Goal: Transaction & Acquisition: Purchase product/service

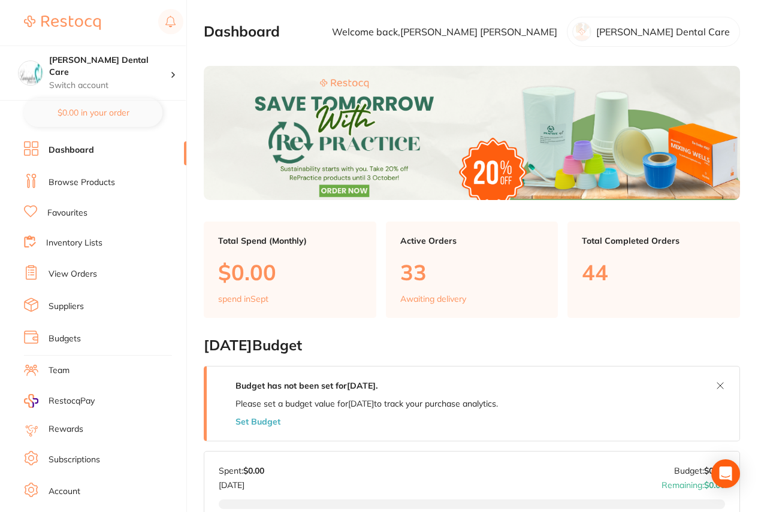
click at [85, 182] on link "Browse Products" at bounding box center [82, 183] width 66 height 12
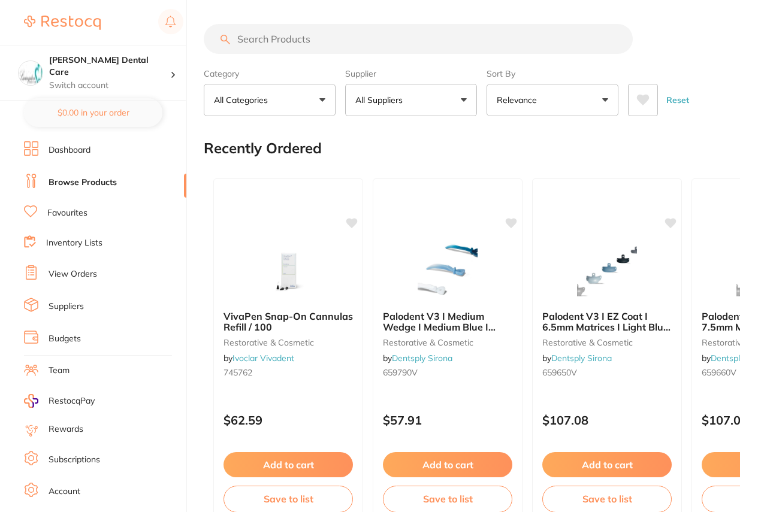
click at [336, 40] on input "search" at bounding box center [418, 39] width 429 height 30
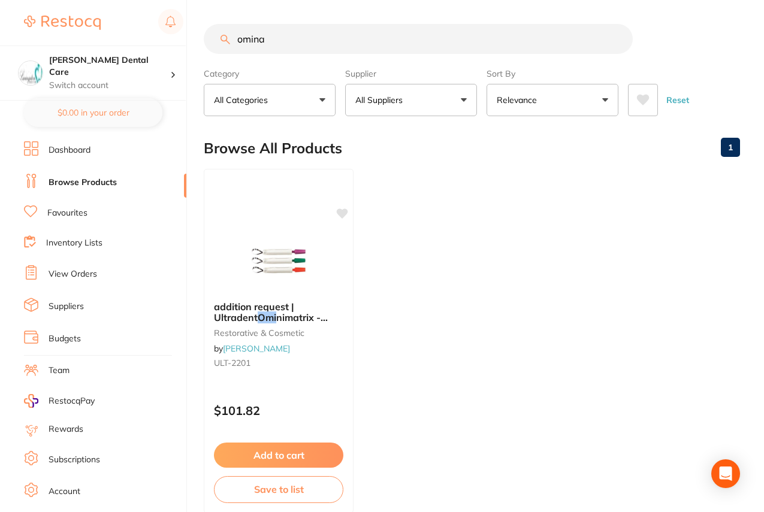
type input "omina"
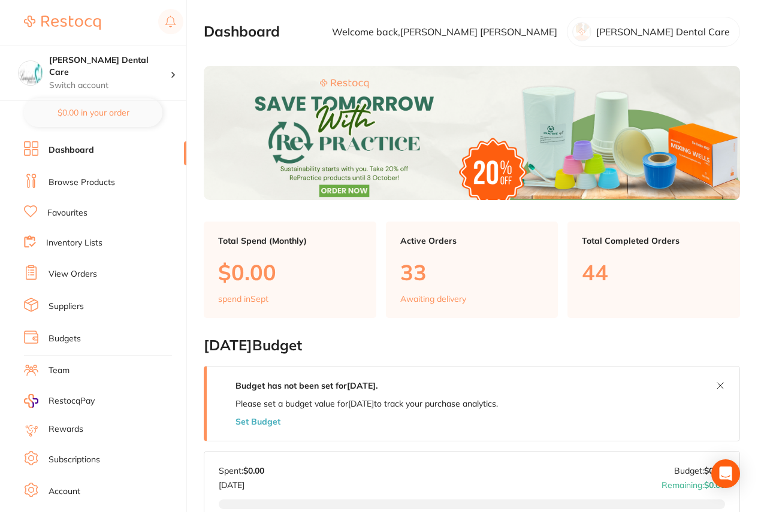
click at [86, 276] on link "View Orders" at bounding box center [73, 274] width 49 height 12
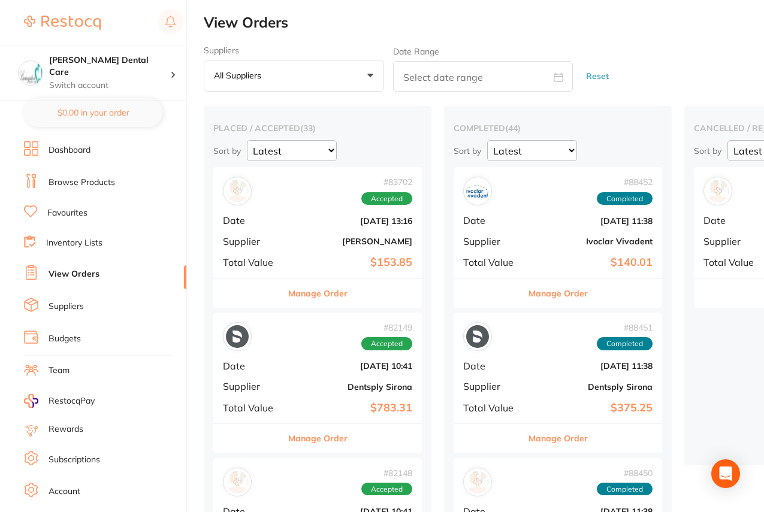
click at [97, 180] on link "Browse Products" at bounding box center [82, 183] width 66 height 12
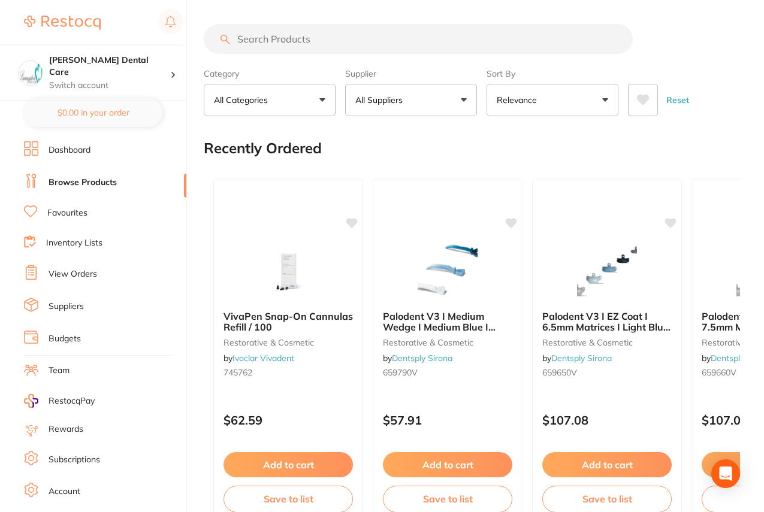
click at [313, 42] on input "search" at bounding box center [418, 39] width 429 height 30
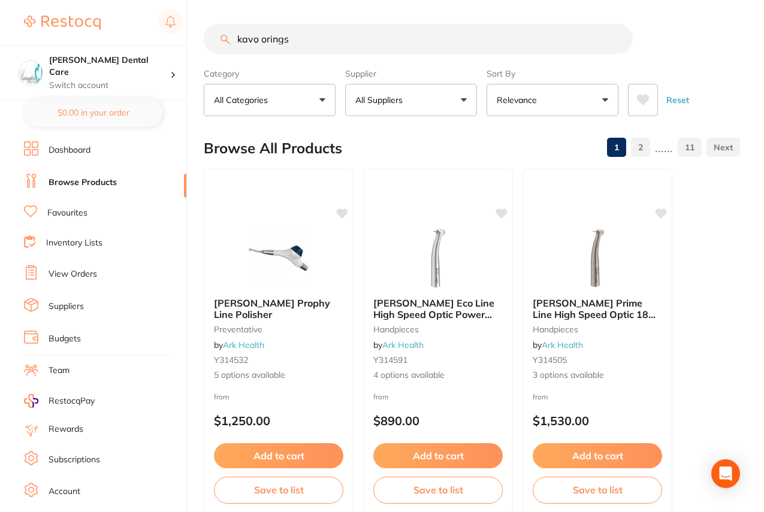
type input "kavo orings"
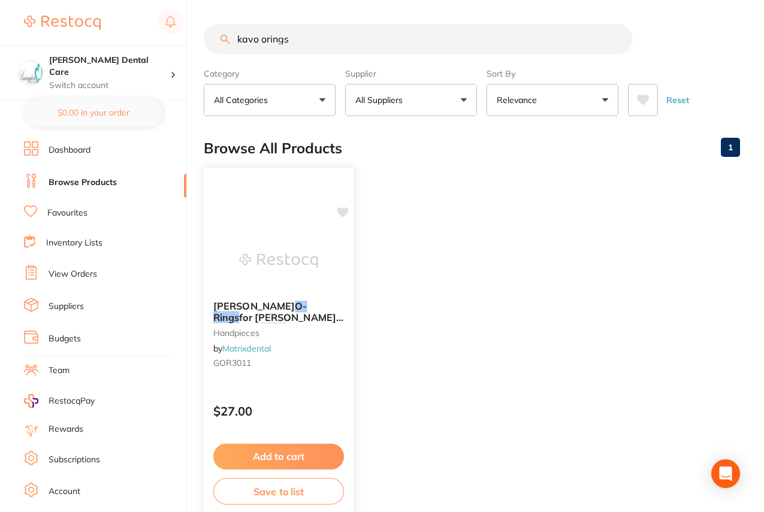
click at [288, 306] on em "O-Rings" at bounding box center [260, 311] width 94 height 23
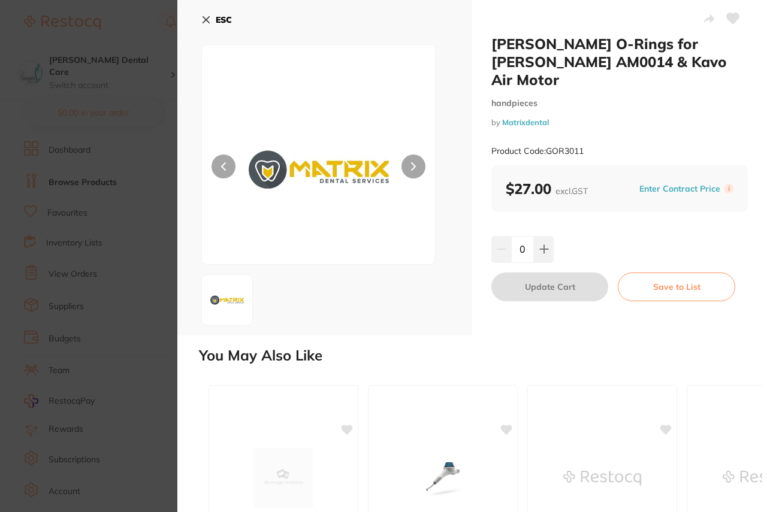
click at [202, 25] on button "ESC" at bounding box center [216, 20] width 31 height 20
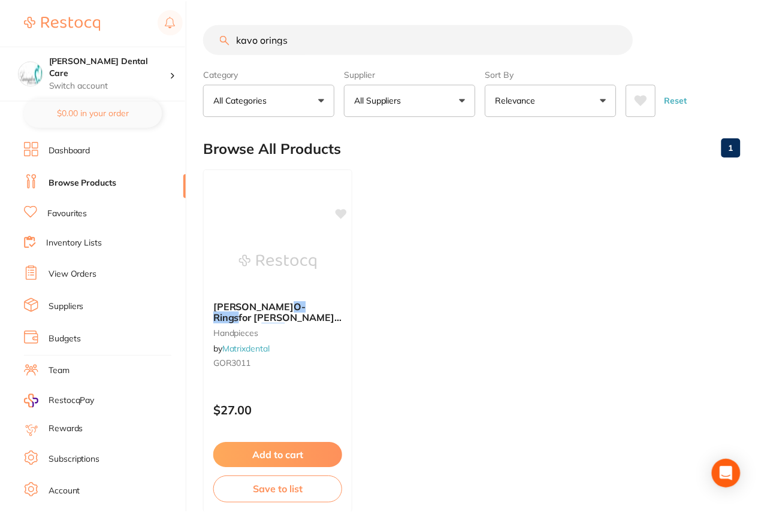
scroll to position [1, 0]
drag, startPoint x: 267, startPoint y: 41, endPoint x: 211, endPoint y: 43, distance: 55.8
click at [211, 43] on input "kavo orings" at bounding box center [418, 38] width 429 height 30
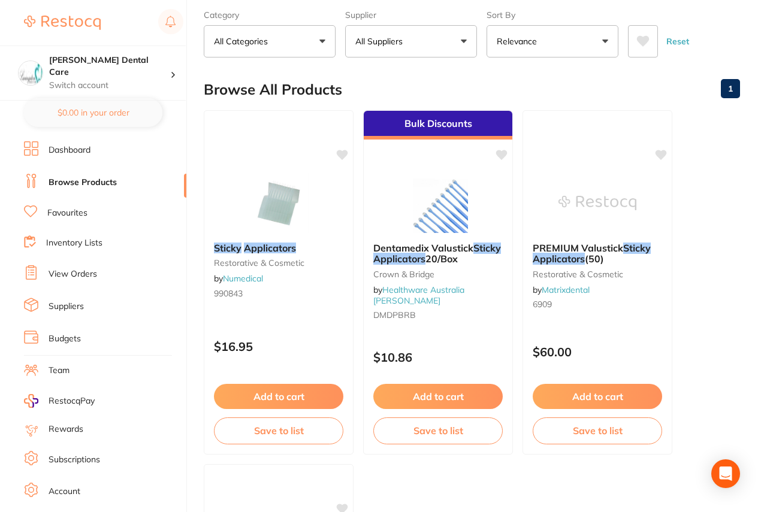
scroll to position [0, 0]
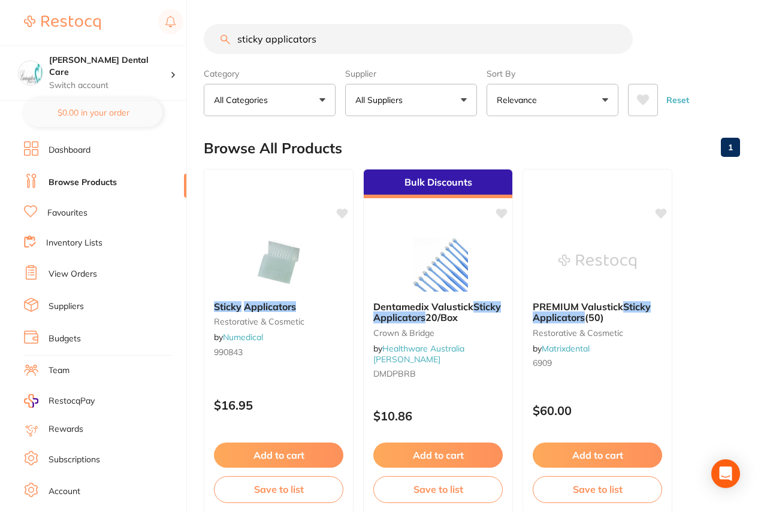
drag, startPoint x: 297, startPoint y: 40, endPoint x: 235, endPoint y: 41, distance: 61.1
click at [235, 42] on input "sticky applicators" at bounding box center [418, 39] width 429 height 30
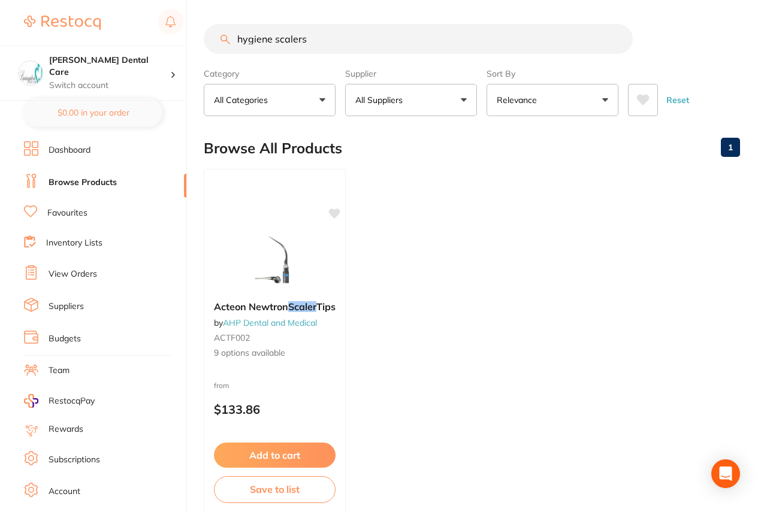
click at [330, 43] on input "hygiene scalers" at bounding box center [418, 39] width 429 height 30
drag, startPoint x: 272, startPoint y: 40, endPoint x: 210, endPoint y: 44, distance: 61.8
click at [210, 44] on input "hygiene scaler" at bounding box center [418, 39] width 429 height 30
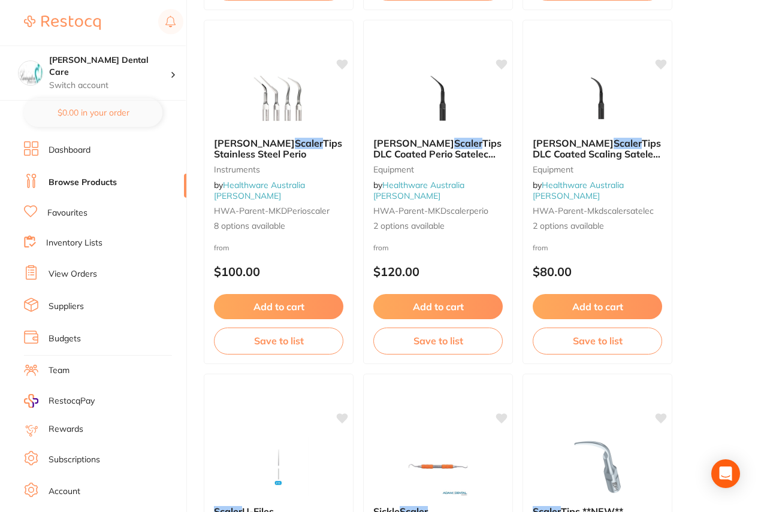
scroll to position [2756, 0]
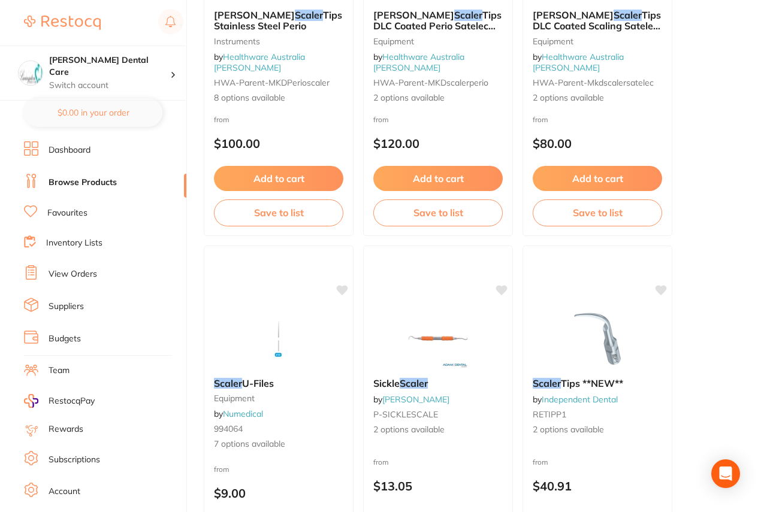
click at [453, 338] on img at bounding box center [438, 339] width 78 height 60
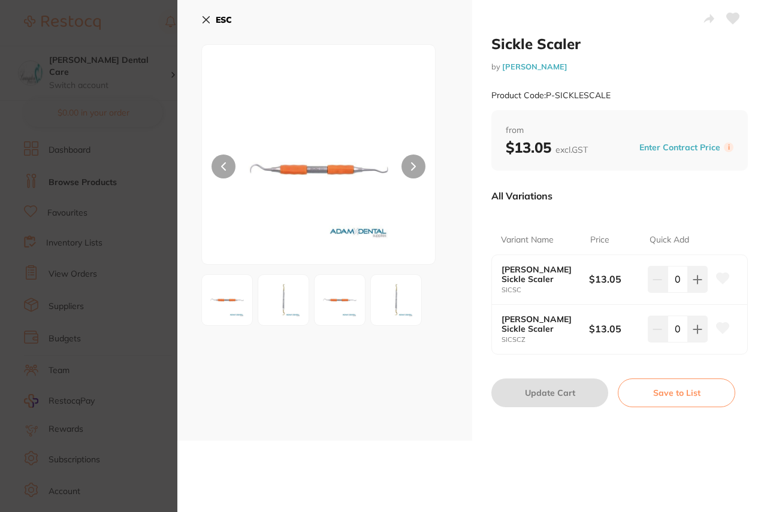
click at [414, 168] on icon at bounding box center [413, 166] width 5 height 8
click at [231, 171] on button at bounding box center [223, 167] width 24 height 24
click at [313, 163] on img at bounding box center [319, 169] width 140 height 189
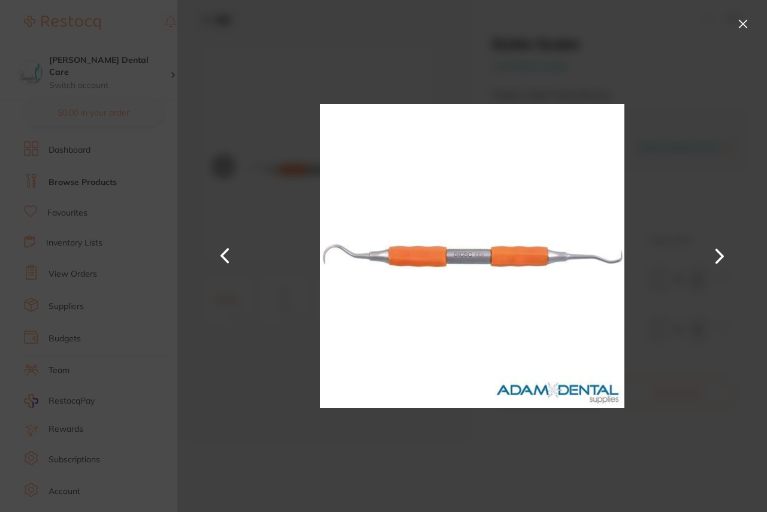
click at [730, 249] on button at bounding box center [719, 256] width 29 height 256
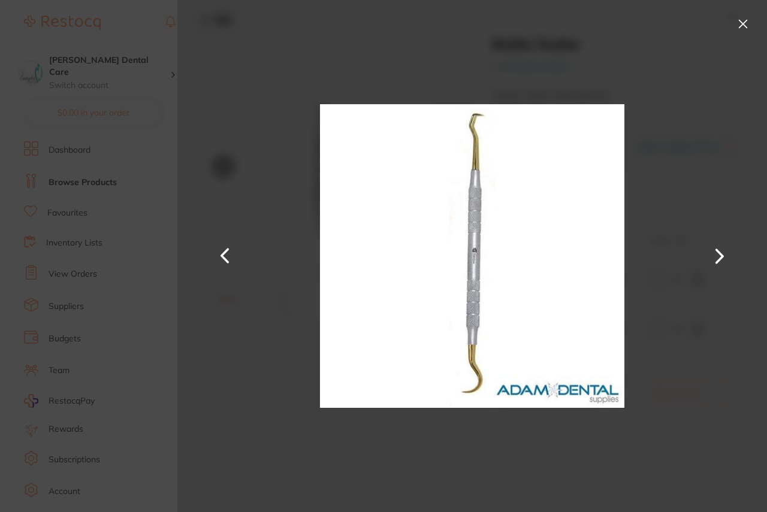
click at [723, 259] on button at bounding box center [719, 256] width 29 height 256
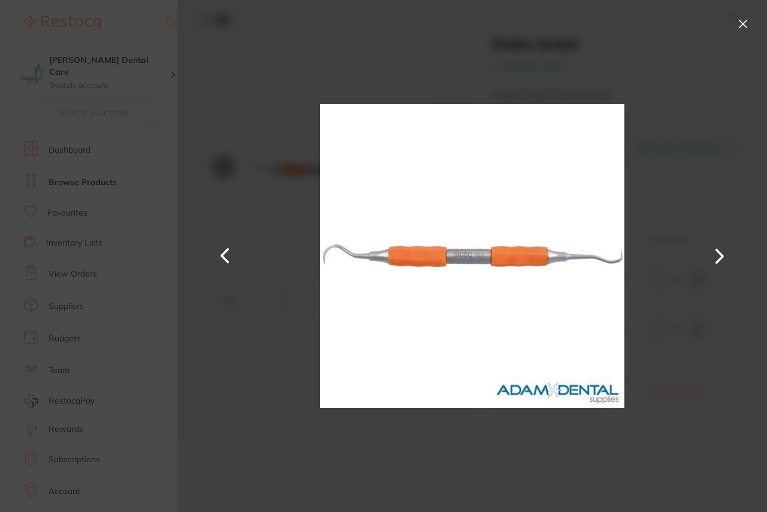
click at [723, 259] on button at bounding box center [719, 256] width 29 height 256
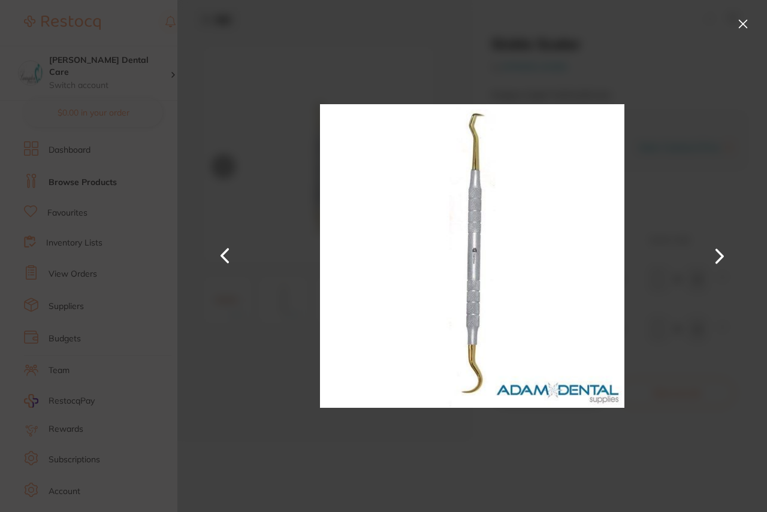
click at [226, 258] on button at bounding box center [224, 256] width 29 height 256
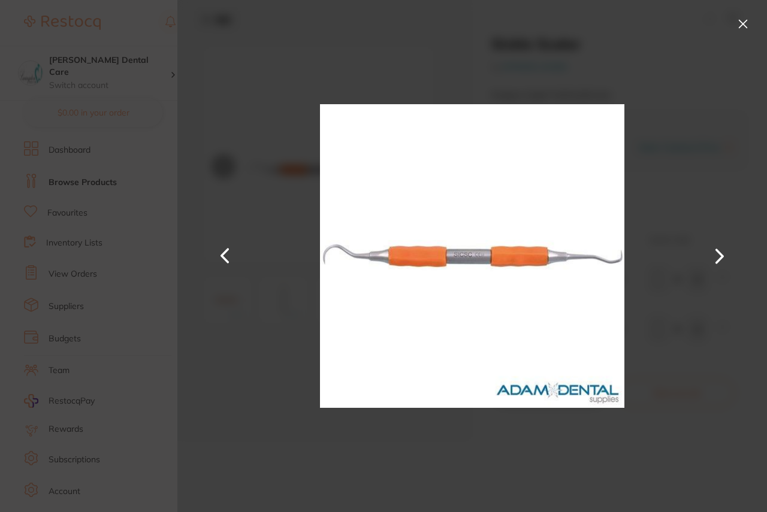
click at [226, 258] on button at bounding box center [224, 256] width 29 height 256
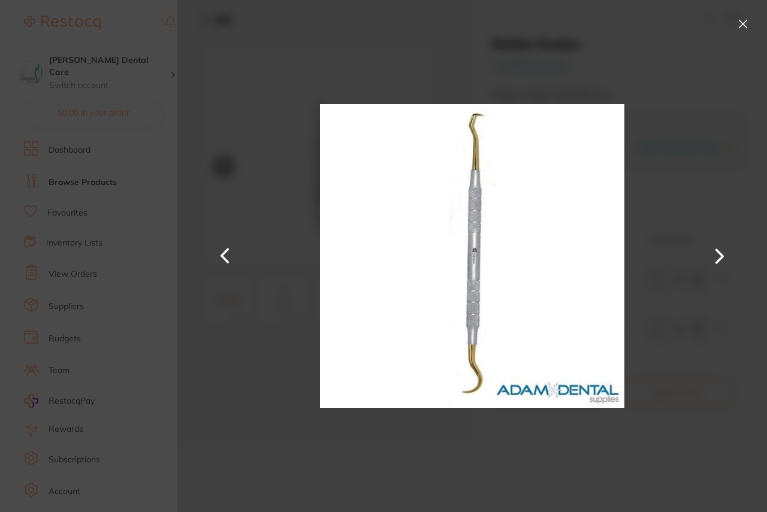
click at [749, 21] on button at bounding box center [742, 23] width 19 height 19
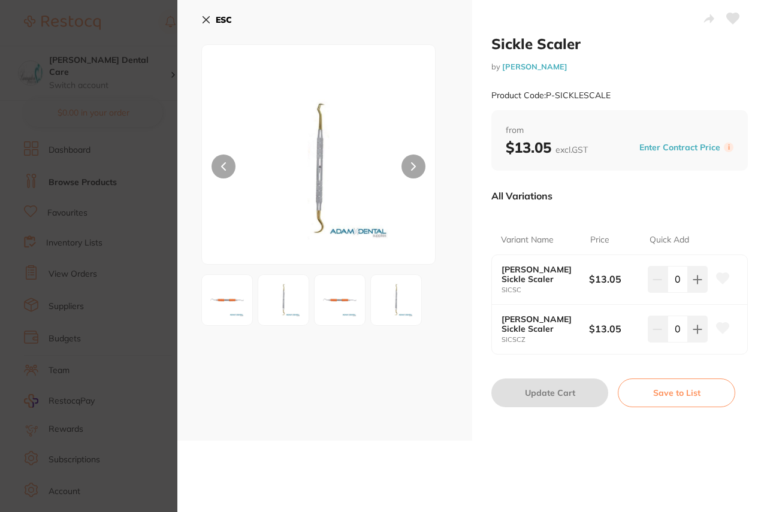
click at [206, 23] on icon at bounding box center [206, 20] width 10 height 10
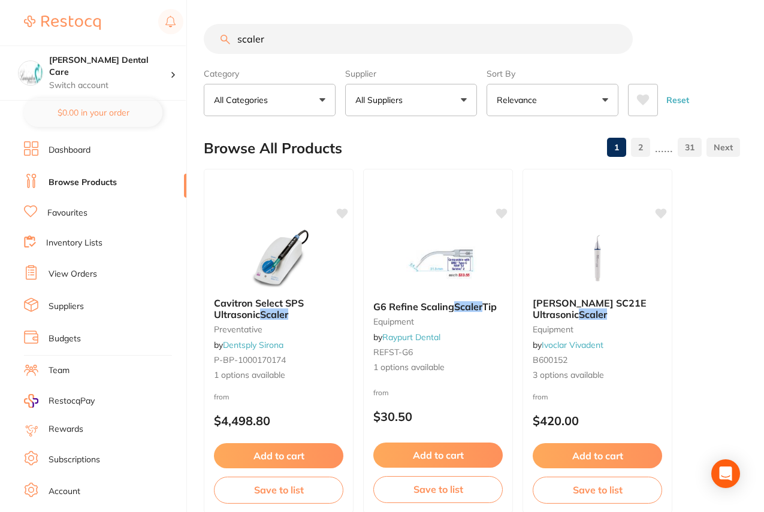
drag, startPoint x: 271, startPoint y: 39, endPoint x: 240, endPoint y: 32, distance: 31.3
click at [236, 35] on input "scaler" at bounding box center [418, 39] width 429 height 30
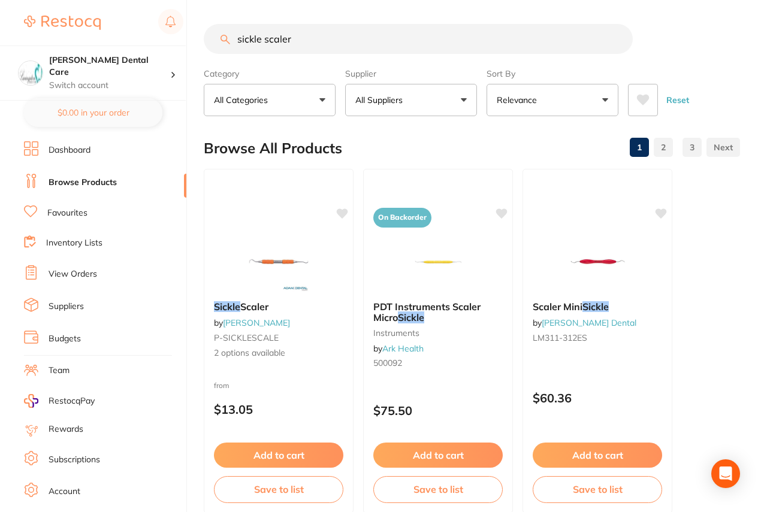
type input "sickle scaler"
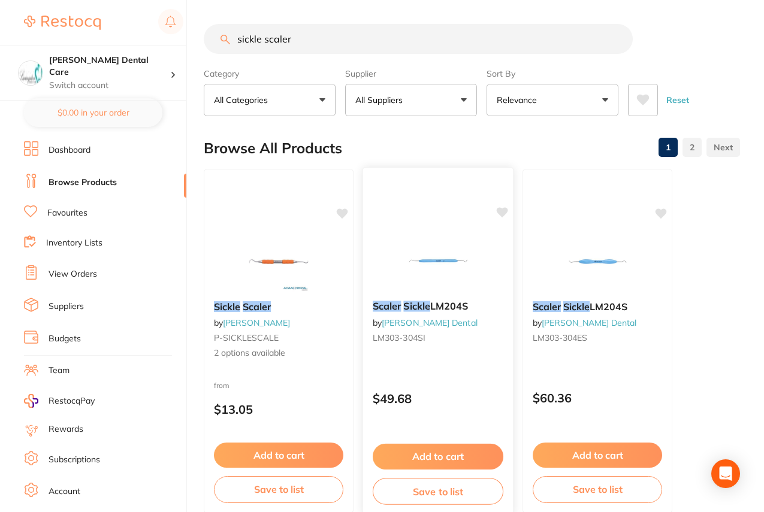
click at [464, 265] on img at bounding box center [437, 261] width 78 height 61
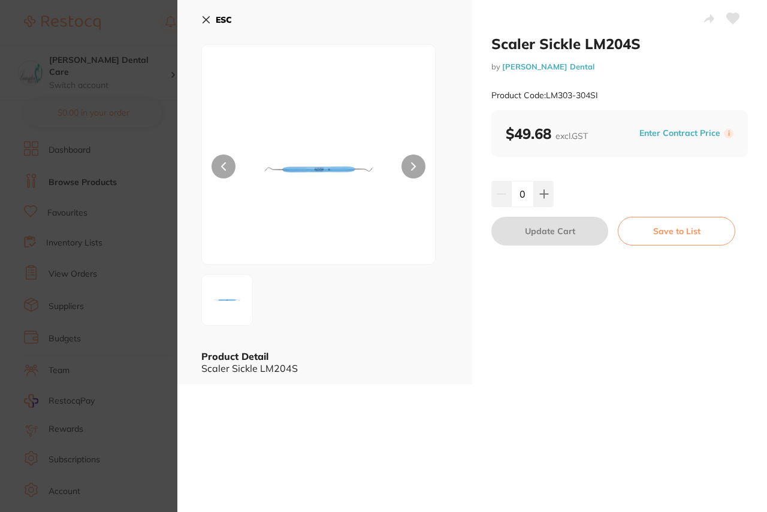
click at [315, 192] on img at bounding box center [319, 169] width 140 height 189
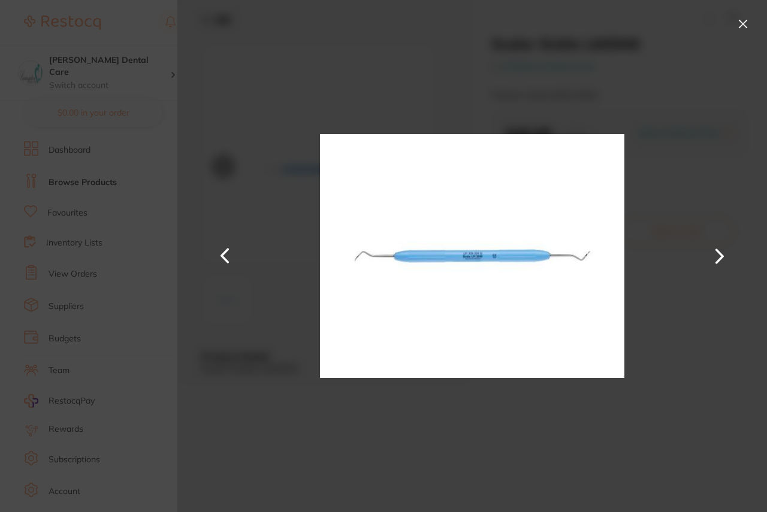
click at [742, 19] on button at bounding box center [742, 23] width 19 height 19
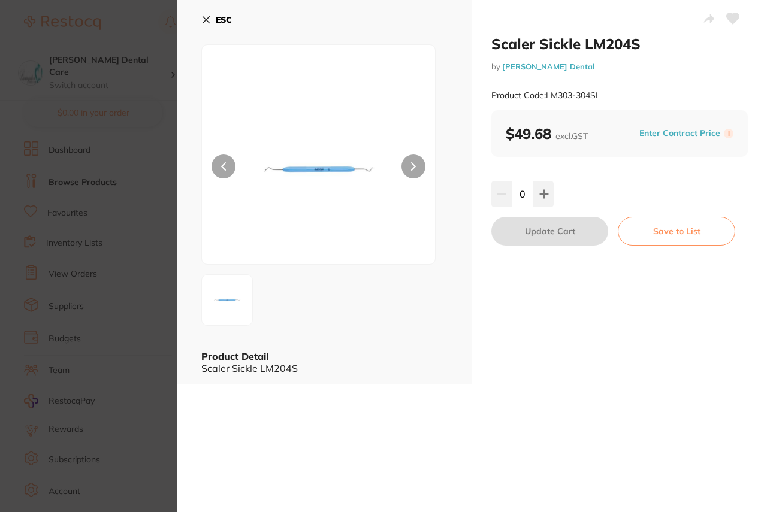
click at [206, 16] on icon at bounding box center [206, 20] width 10 height 10
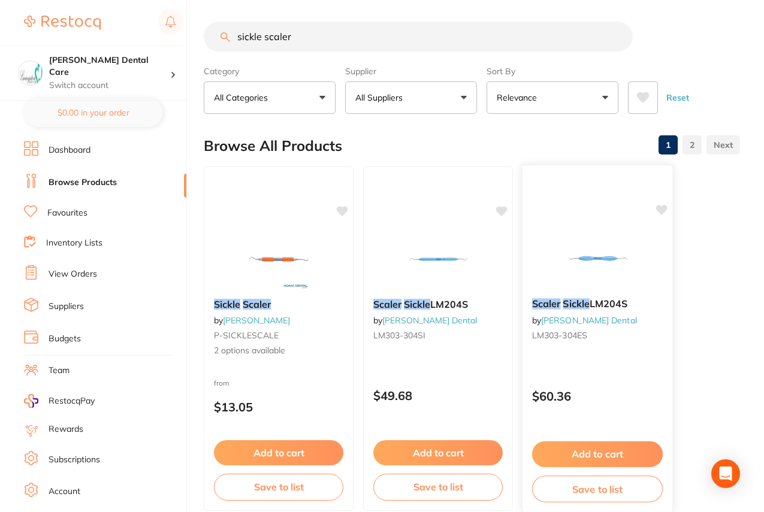
click at [609, 276] on img at bounding box center [597, 258] width 78 height 61
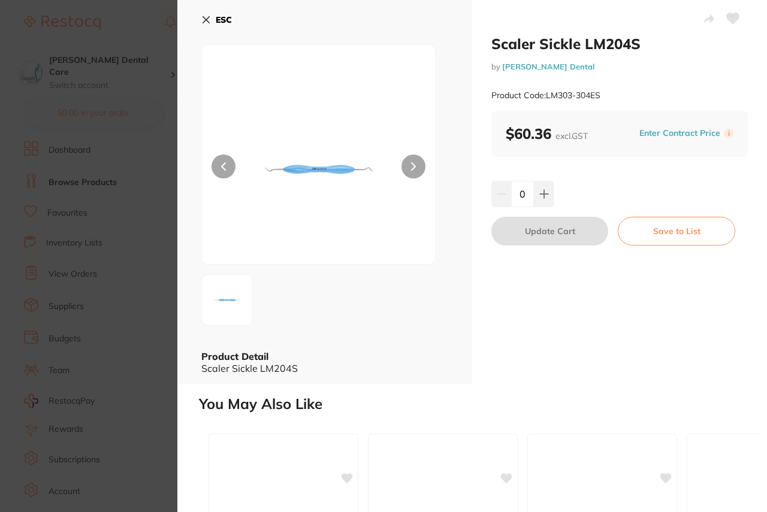
click at [209, 23] on icon at bounding box center [206, 20] width 7 height 7
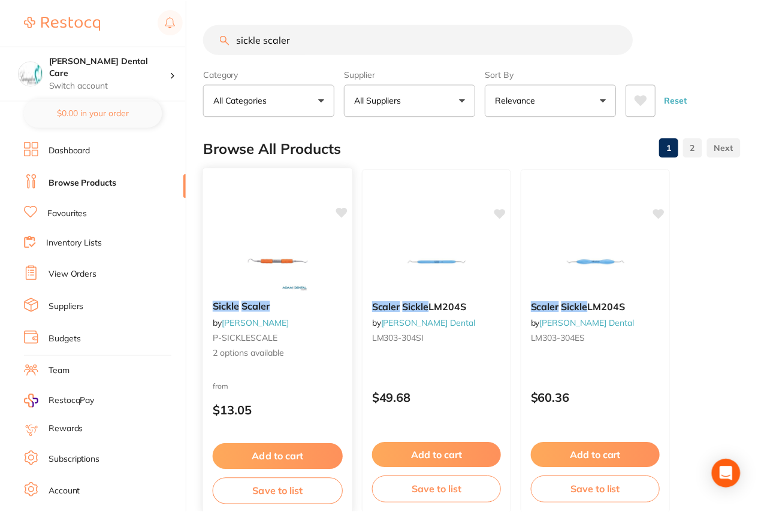
scroll to position [2, 0]
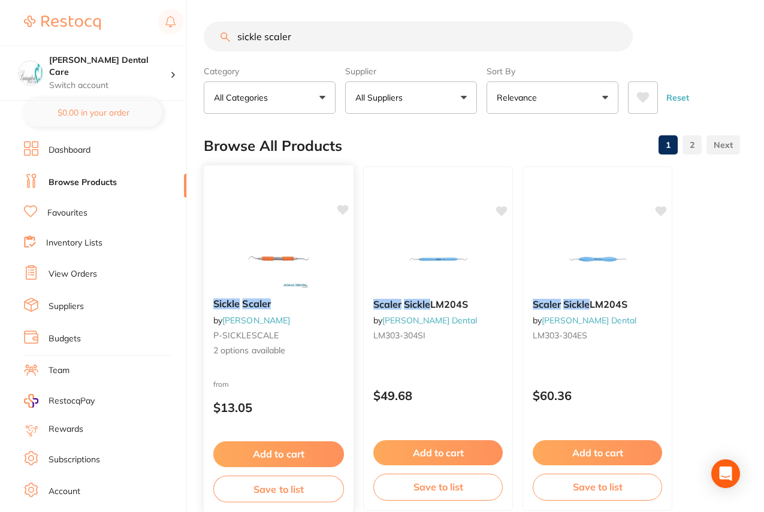
click at [277, 277] on img at bounding box center [278, 258] width 78 height 61
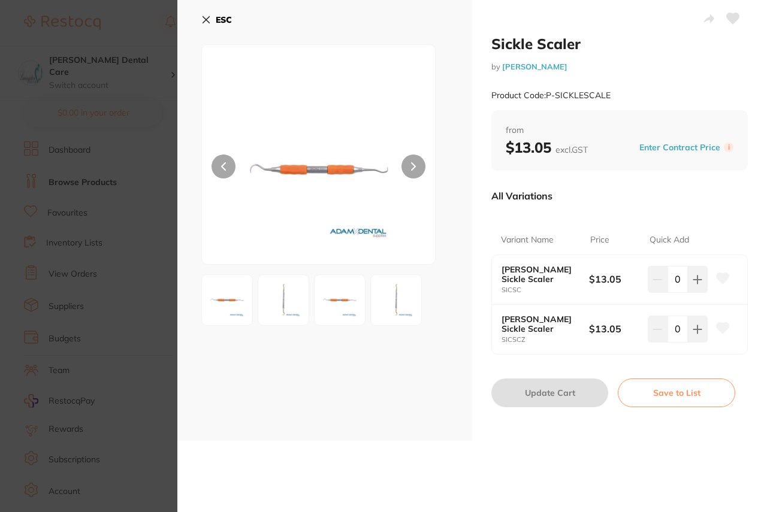
drag, startPoint x: 202, startPoint y: 19, endPoint x: 270, endPoint y: 157, distance: 154.1
click at [204, 19] on icon at bounding box center [206, 20] width 10 height 10
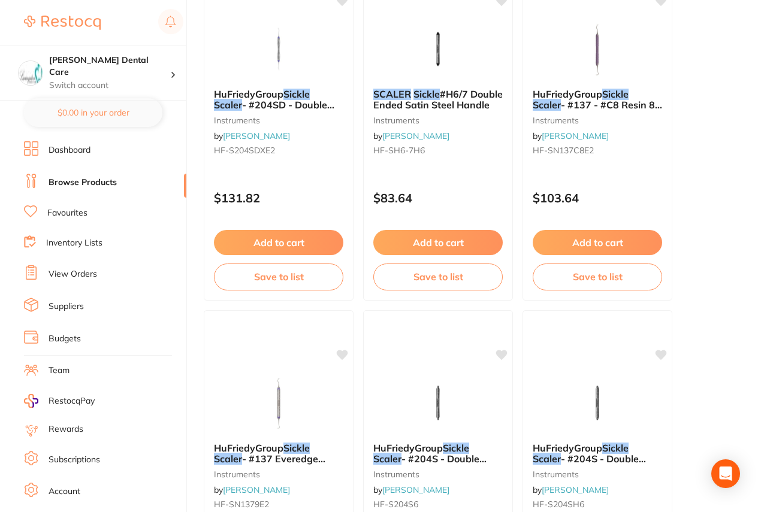
scroll to position [2099, 0]
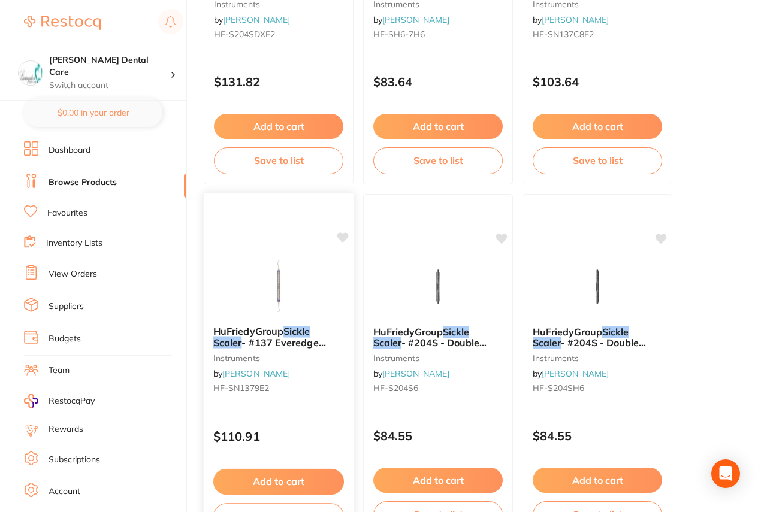
click at [284, 347] on span "- #137 Everedge Handle" at bounding box center [269, 348] width 113 height 23
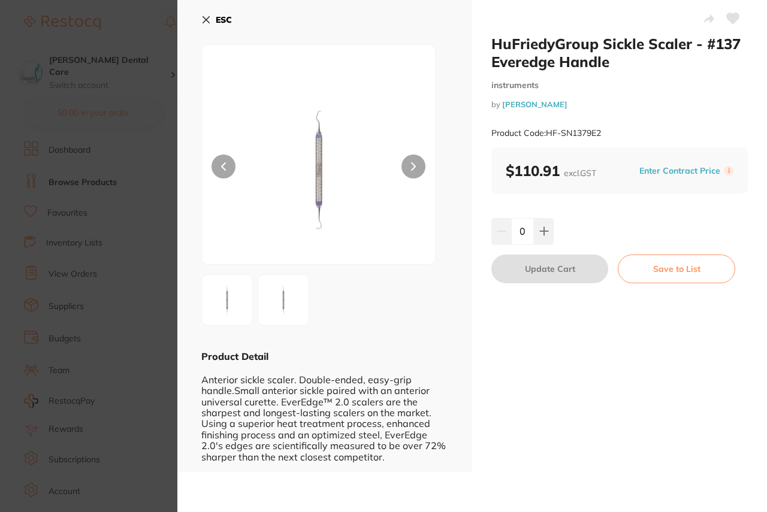
click at [212, 17] on button "ESC" at bounding box center [216, 20] width 31 height 20
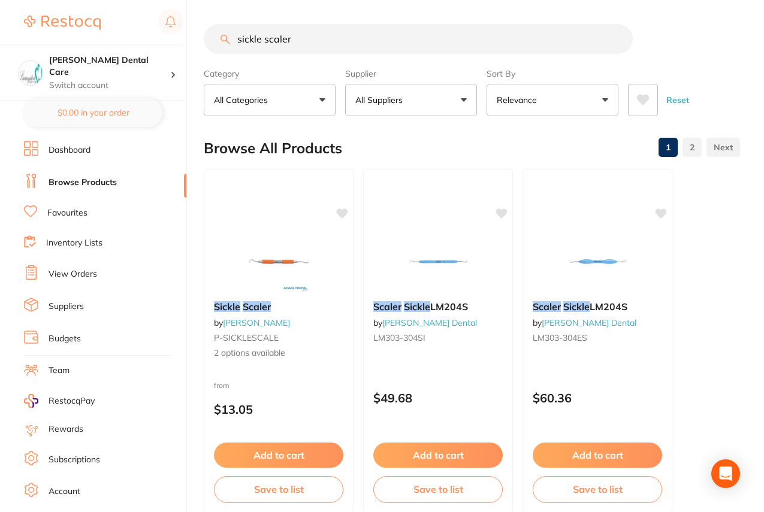
click at [80, 181] on link "Browse Products" at bounding box center [83, 183] width 68 height 12
click at [316, 98] on button "All Categories" at bounding box center [270, 100] width 132 height 32
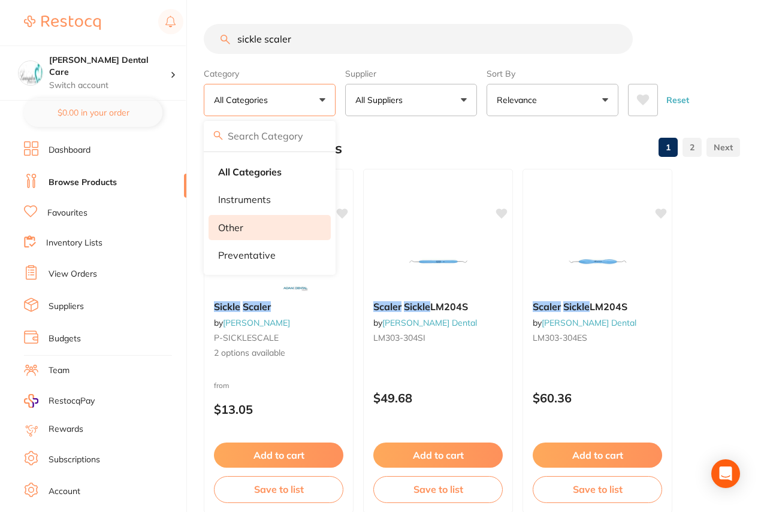
click at [259, 223] on li "other" at bounding box center [269, 227] width 122 height 25
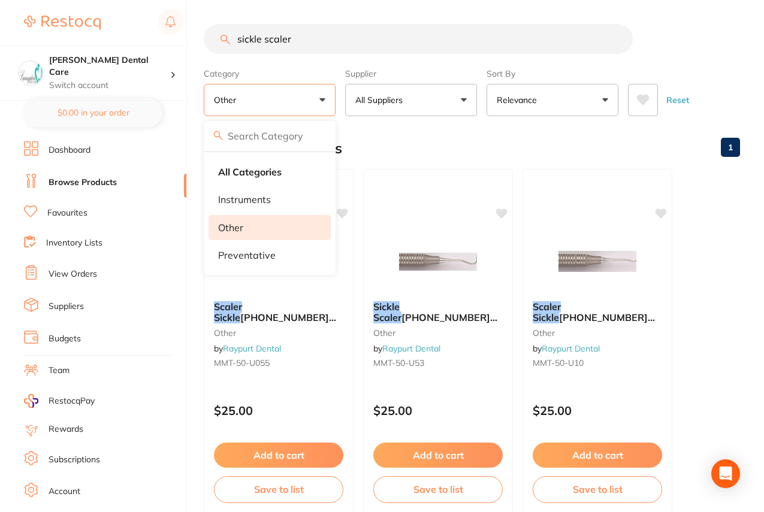
click at [456, 138] on div "Browse All Products 1" at bounding box center [472, 148] width 536 height 40
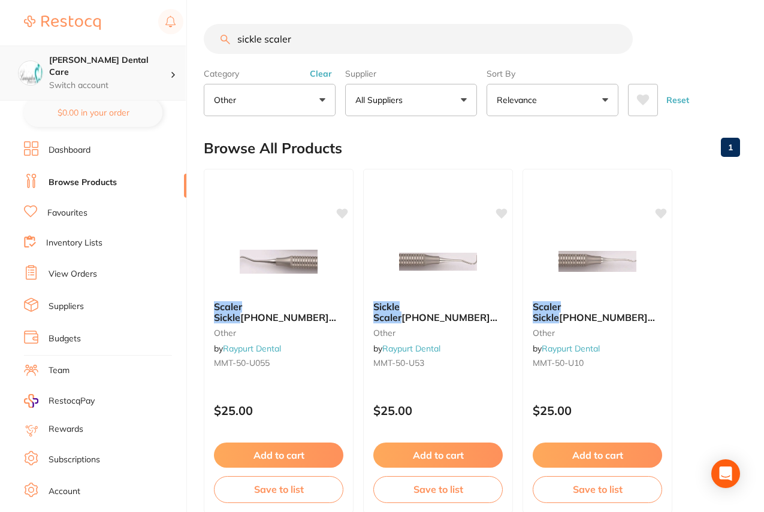
scroll to position [1, 0]
drag, startPoint x: 314, startPoint y: 36, endPoint x: 179, endPoint y: 48, distance: 135.3
click at [179, 48] on div "$930.23 [PERSON_NAME] Dental Care Switch account [PERSON_NAME] Dental Care $0.0…" at bounding box center [382, 256] width 764 height 512
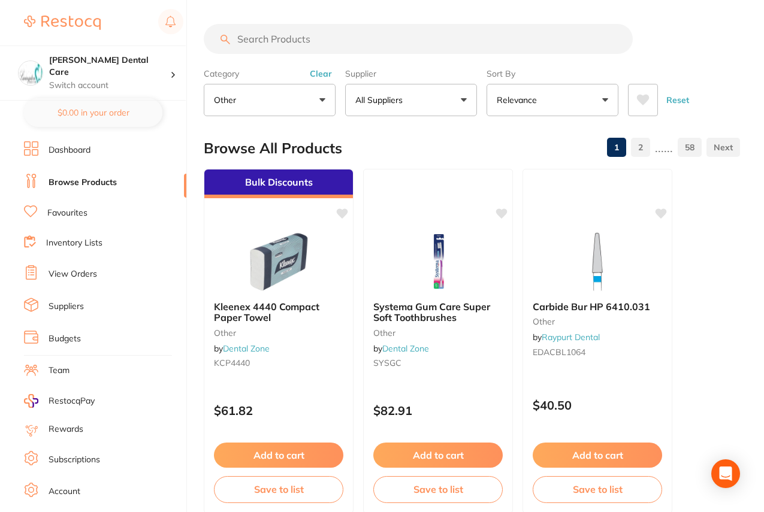
click at [315, 104] on button "other" at bounding box center [270, 100] width 132 height 32
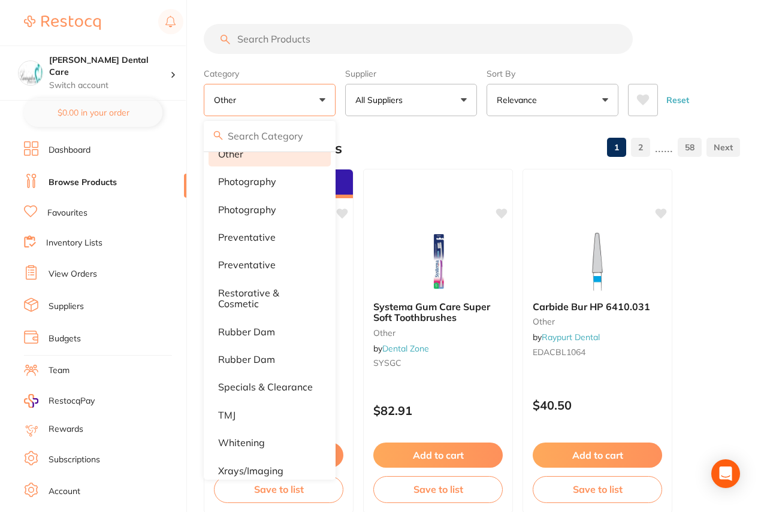
scroll to position [1032, 0]
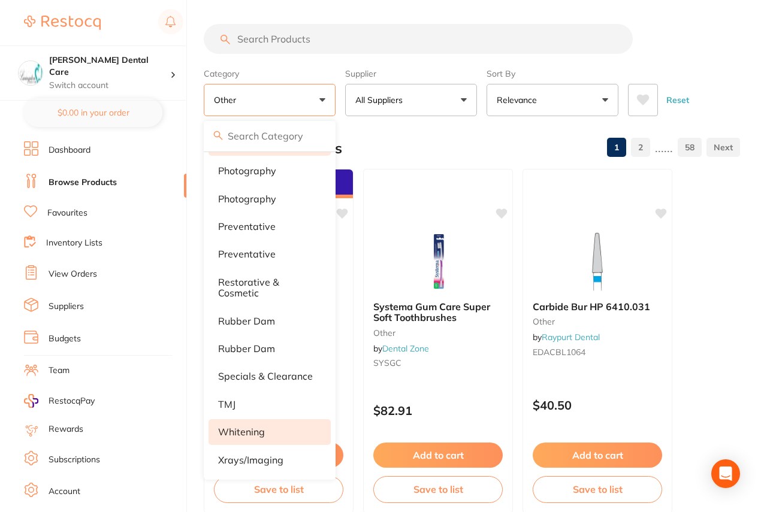
click at [244, 421] on li "whitening" at bounding box center [269, 431] width 122 height 25
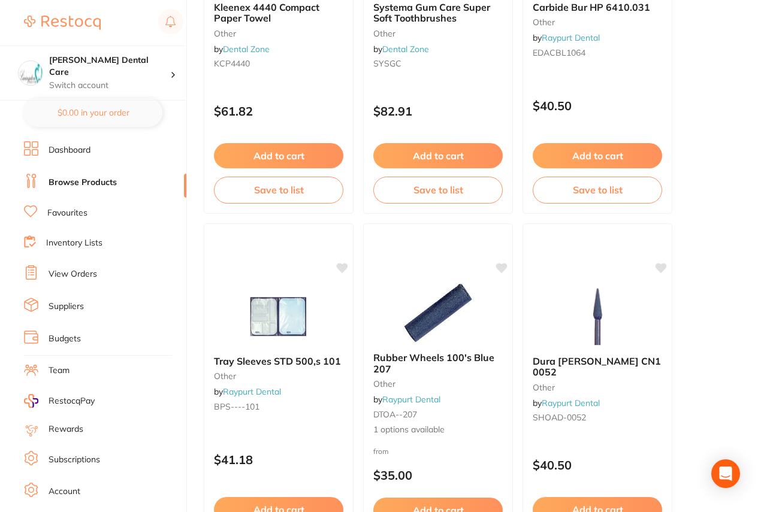
scroll to position [0, 0]
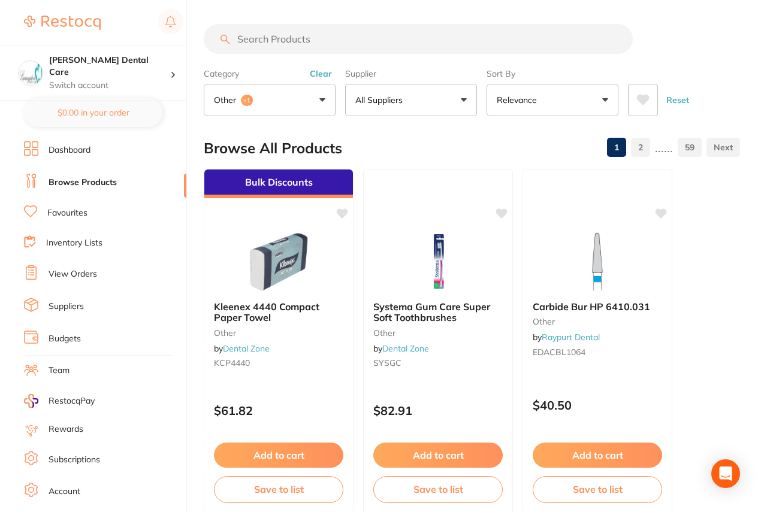
click at [303, 41] on input "search" at bounding box center [418, 39] width 429 height 30
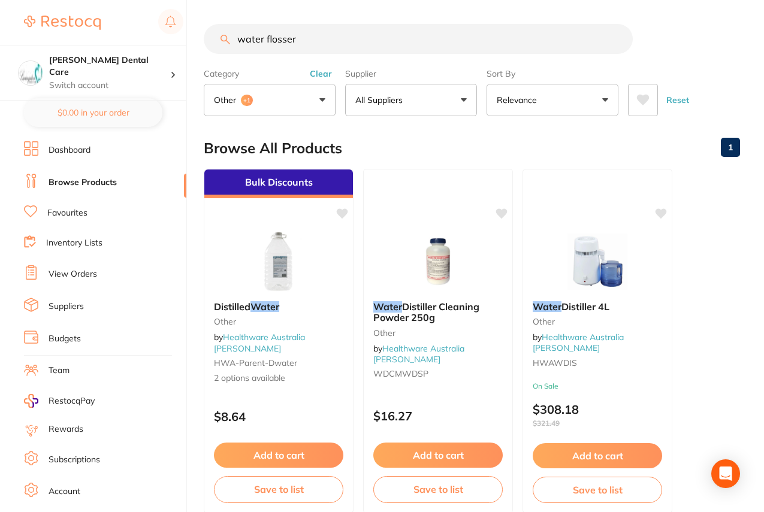
type input "water flosser"
drag, startPoint x: 322, startPoint y: 37, endPoint x: 175, endPoint y: 44, distance: 147.5
click at [175, 44] on div "$930.23 [PERSON_NAME] Dental Care Switch account [PERSON_NAME] Dental Care $0.0…" at bounding box center [382, 256] width 764 height 512
type input "floss"
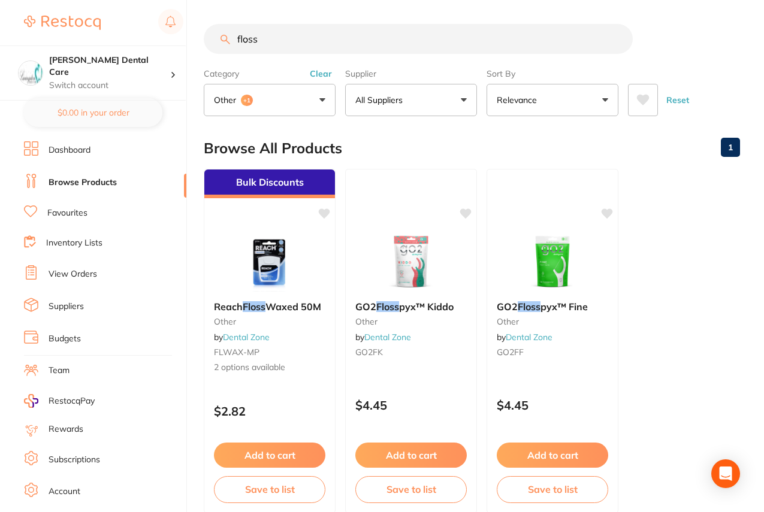
click at [616, 42] on input "floss" at bounding box center [418, 39] width 429 height 30
